Goal: Task Accomplishment & Management: Use online tool/utility

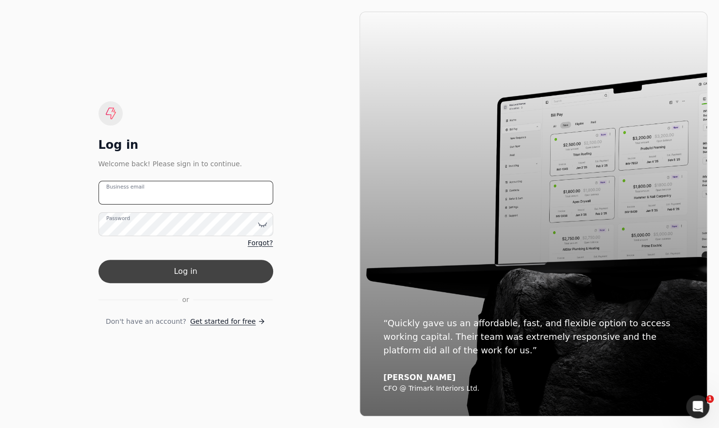
type email "[EMAIL_ADDRESS][DOMAIN_NAME]"
click at [171, 279] on button "Log in" at bounding box center [185, 271] width 175 height 23
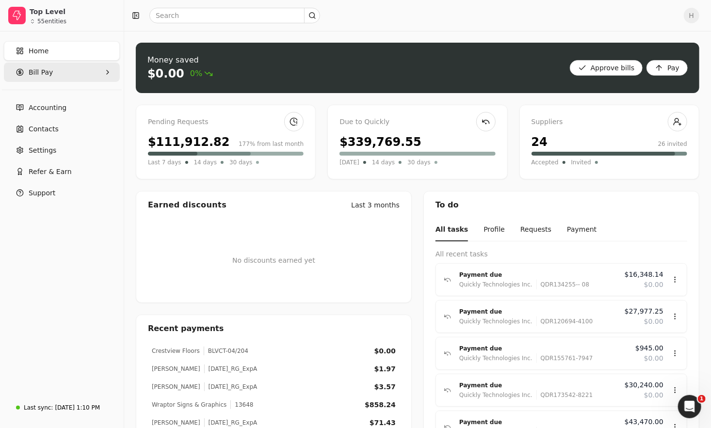
click at [76, 71] on Pay "Bill Pay" at bounding box center [62, 72] width 116 height 19
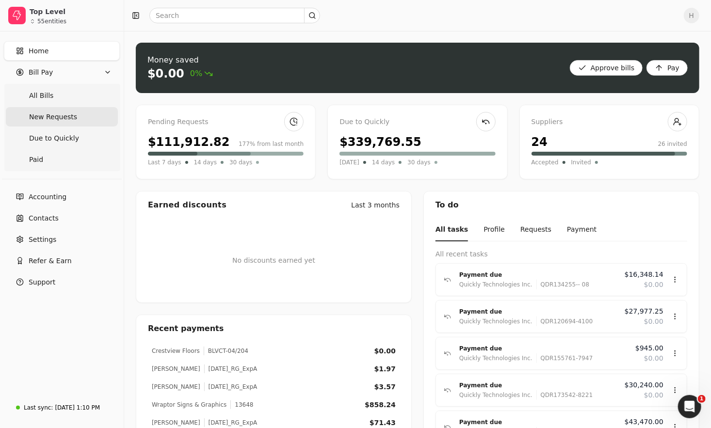
click at [71, 119] on Requests "New Requests" at bounding box center [62, 116] width 112 height 19
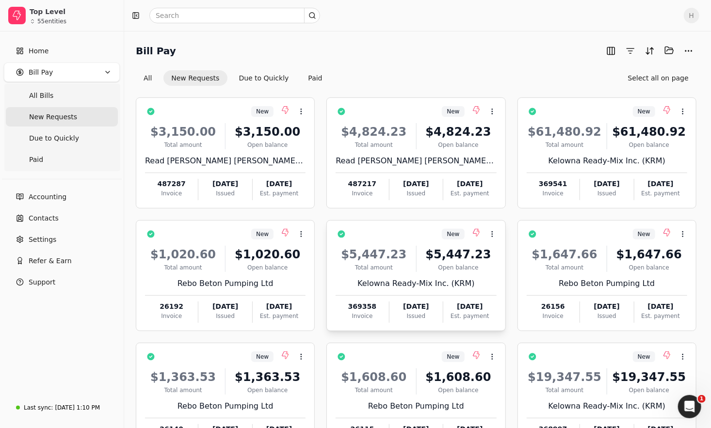
scroll to position [79, 0]
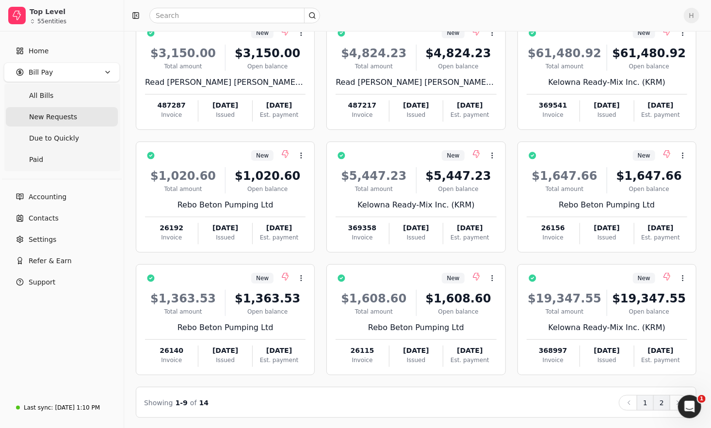
click at [661, 401] on button "2" at bounding box center [661, 403] width 17 height 16
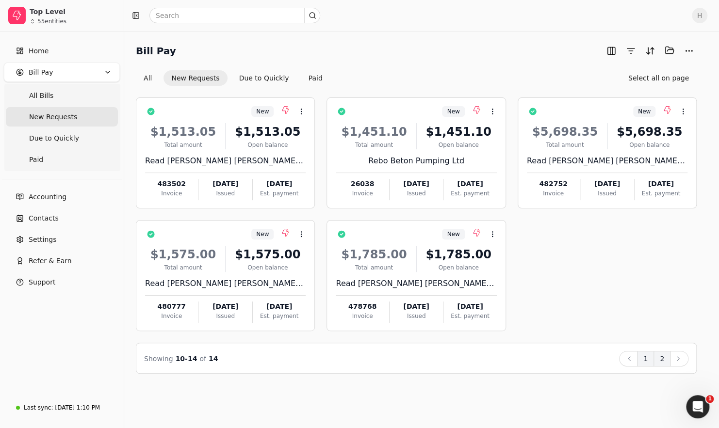
click at [651, 357] on button "1" at bounding box center [645, 359] width 17 height 16
